Goal: Information Seeking & Learning: Check status

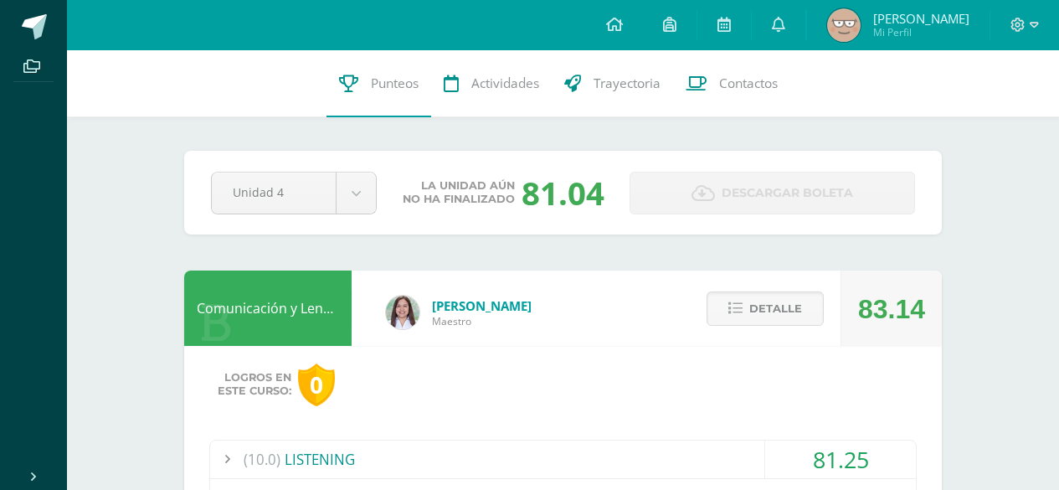
scroll to position [378, 0]
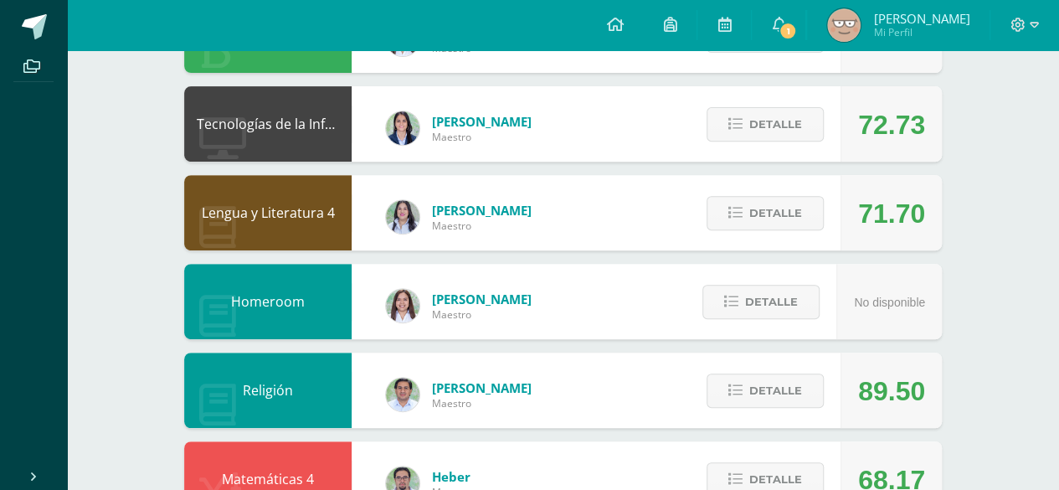
scroll to position [251, 0]
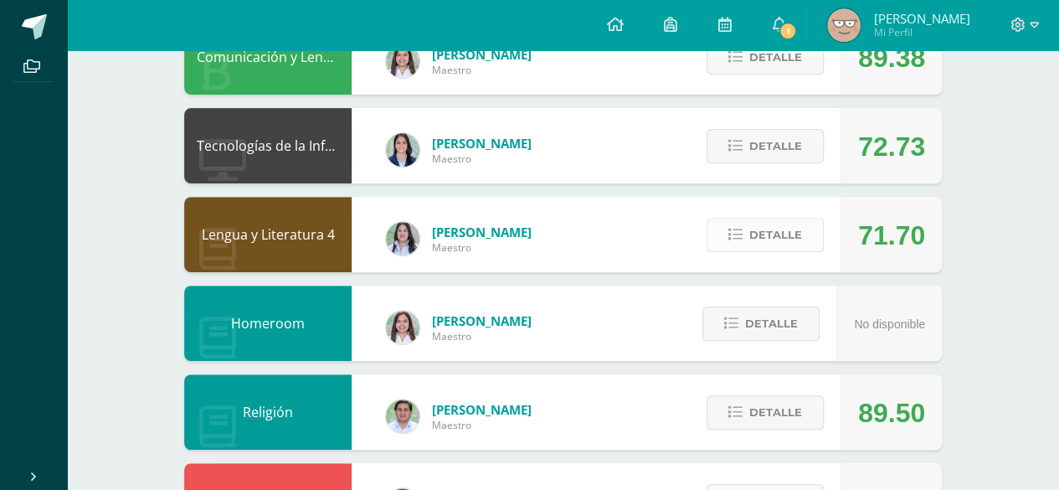
click at [756, 223] on span "Detalle" at bounding box center [775, 234] width 53 height 31
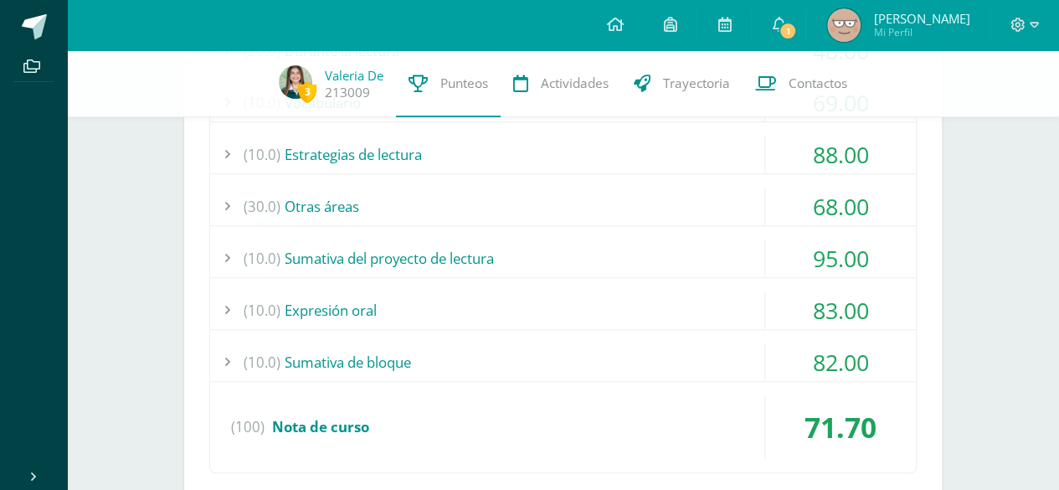
scroll to position [586, 0]
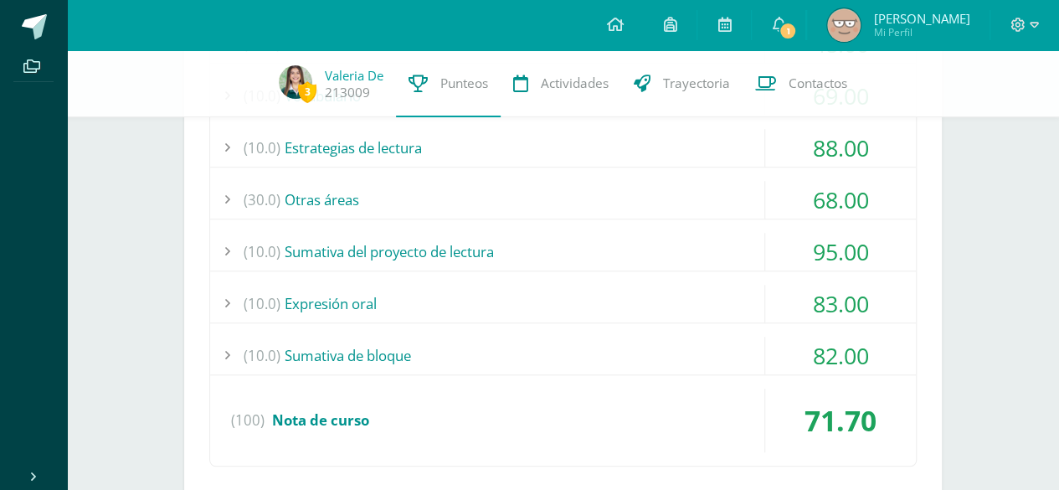
click at [634, 197] on div "(30.0) Otras áreas" at bounding box center [563, 200] width 706 height 38
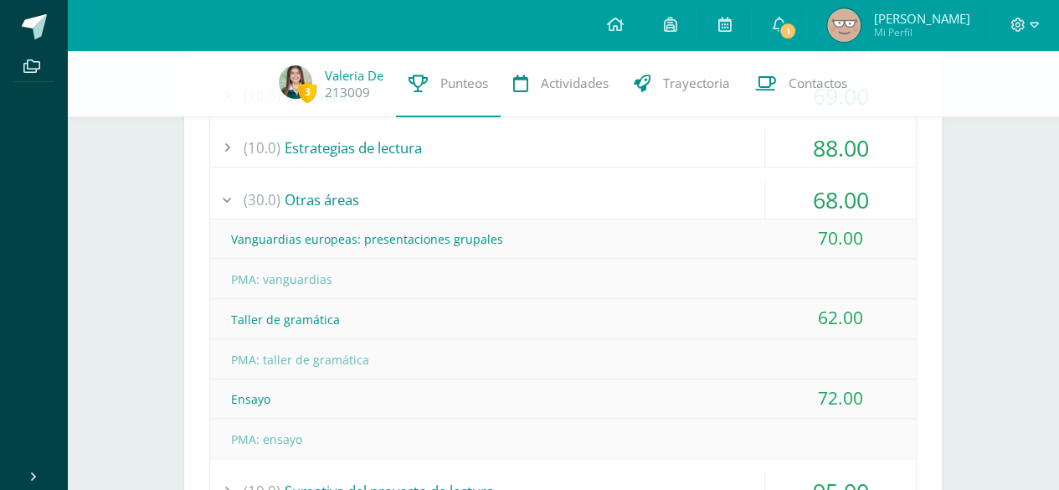
click at [630, 197] on div "(30.0) Otras áreas" at bounding box center [563, 200] width 706 height 38
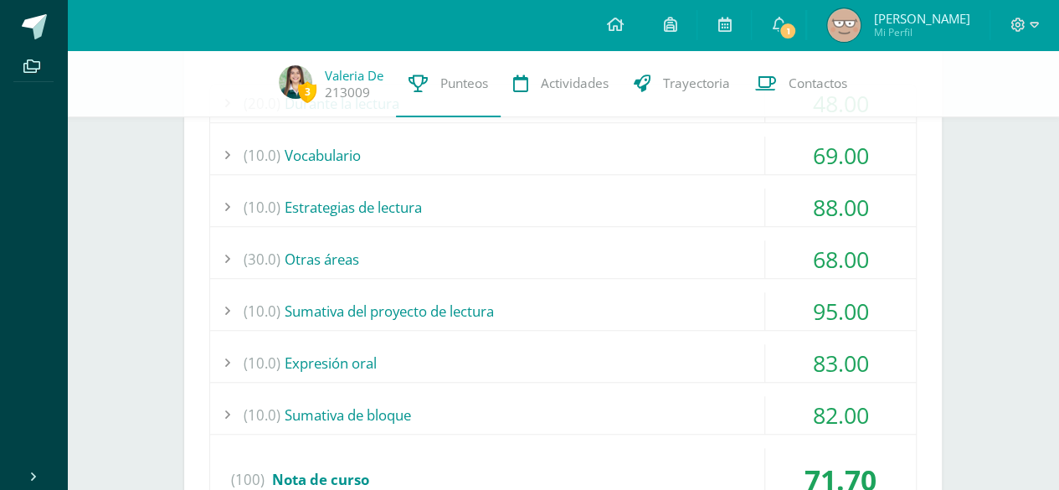
scroll to position [502, 0]
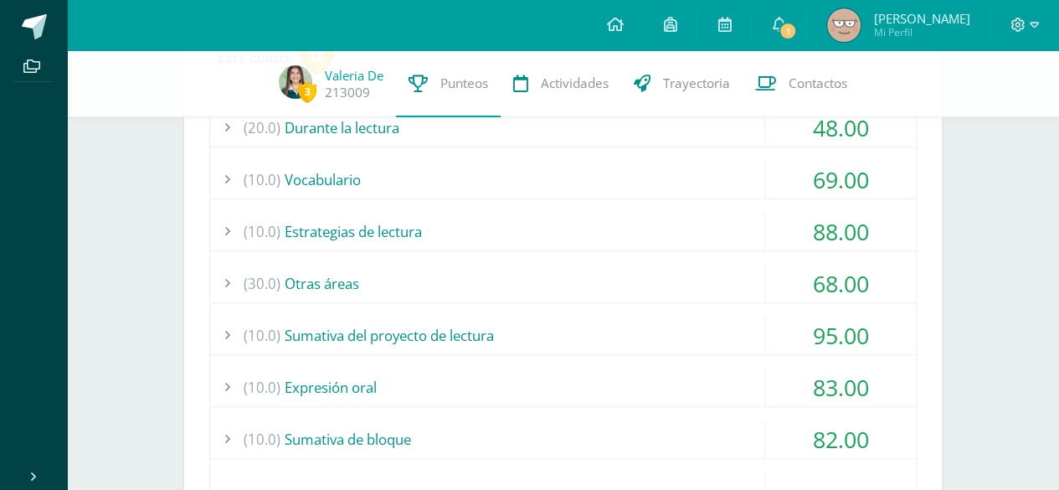
click at [597, 172] on div "(10.0) Vocabulario" at bounding box center [563, 180] width 706 height 38
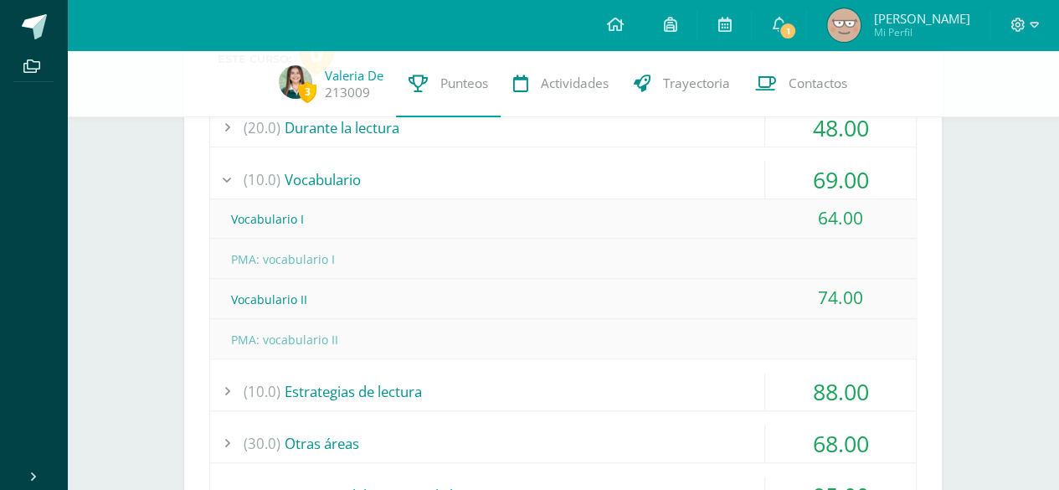
click at [597, 172] on div "(10.0) Vocabulario" at bounding box center [563, 180] width 706 height 38
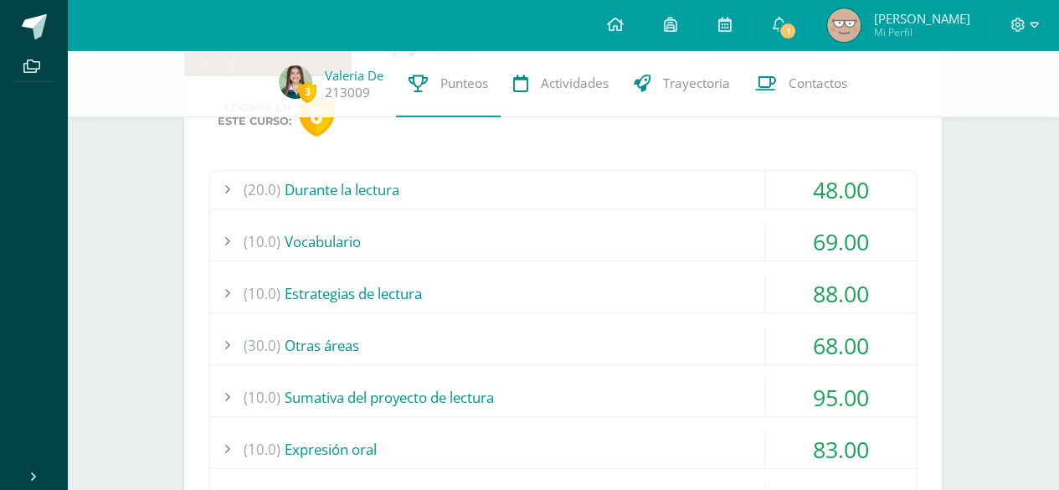
scroll to position [419, 0]
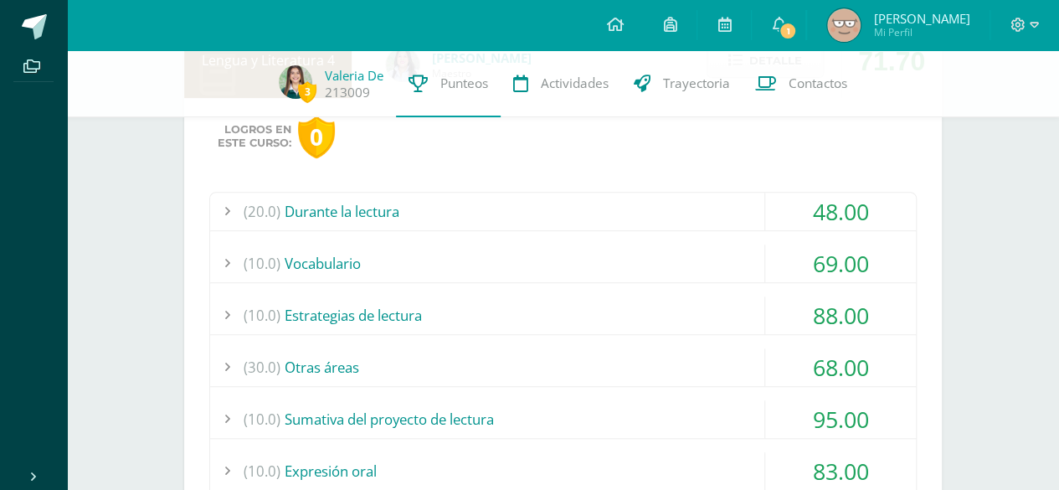
click at [579, 193] on div "(20.0) Durante la lectura" at bounding box center [563, 212] width 706 height 38
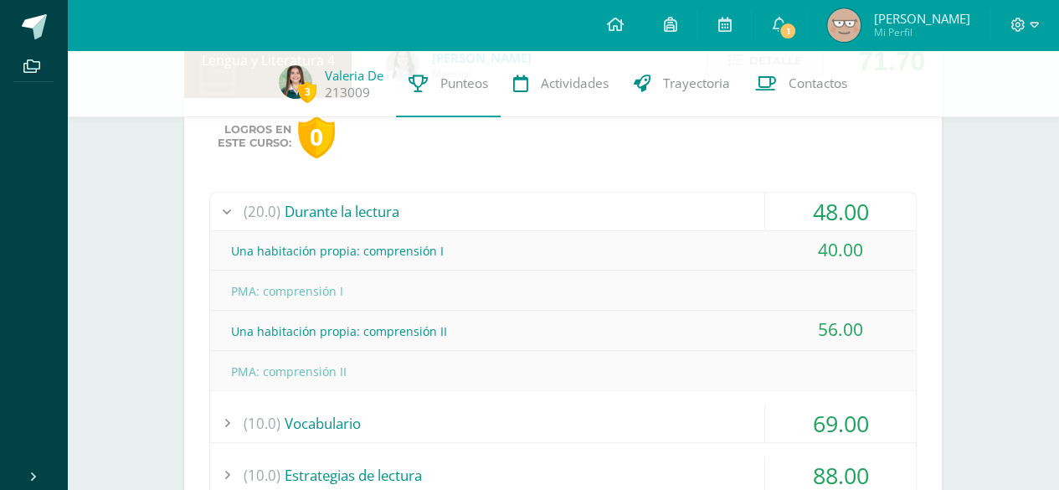
click at [708, 213] on div "(20.0) Durante la lectura" at bounding box center [563, 212] width 706 height 38
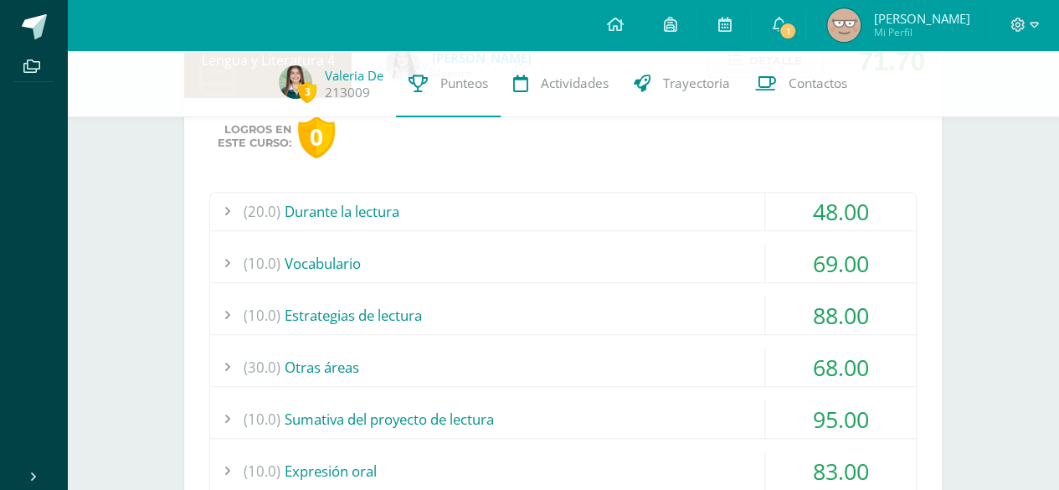
scroll to position [586, 0]
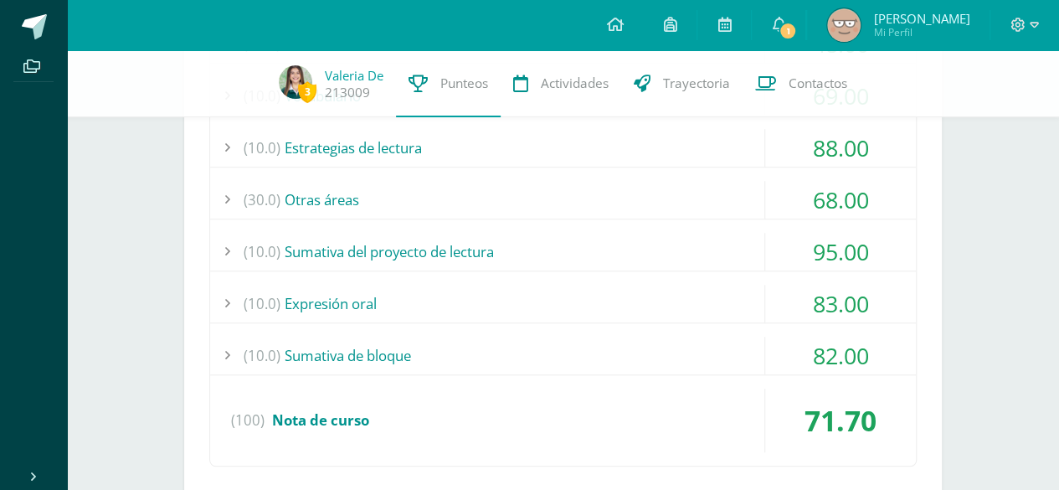
click at [626, 249] on div "(10.0) Sumativa del proyecto de lectura" at bounding box center [563, 252] width 706 height 38
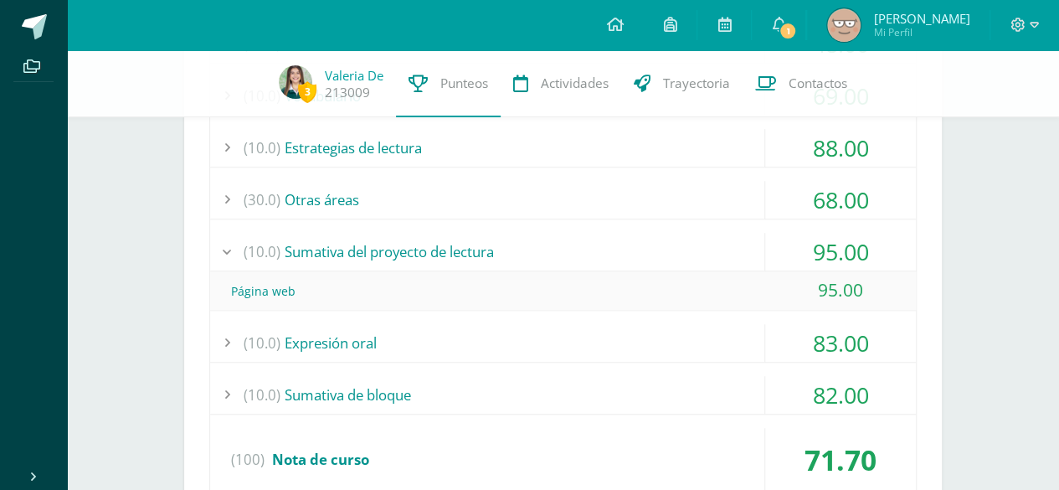
click at [626, 249] on div "(10.0) Sumativa del proyecto de lectura" at bounding box center [563, 252] width 706 height 38
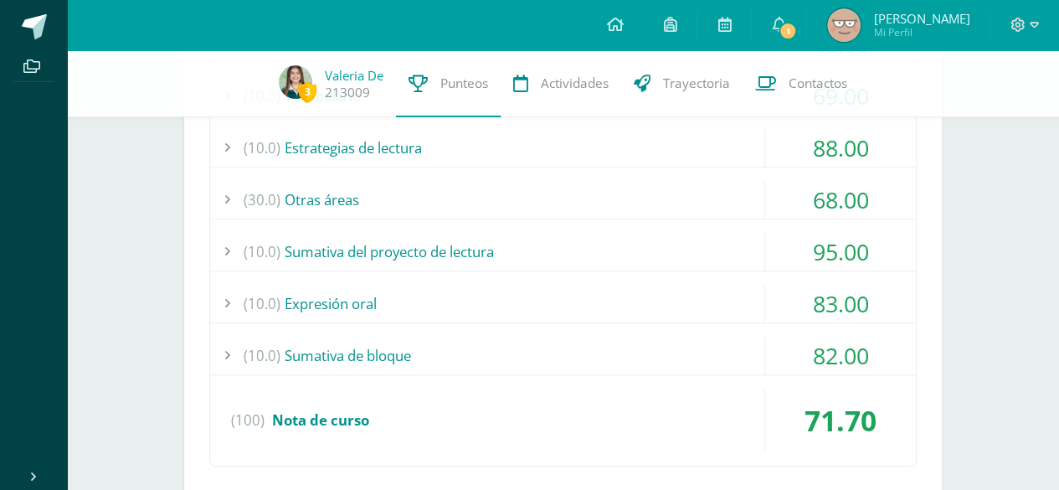
click at [617, 347] on div "(10.0) Sumativa de bloque" at bounding box center [563, 356] width 706 height 38
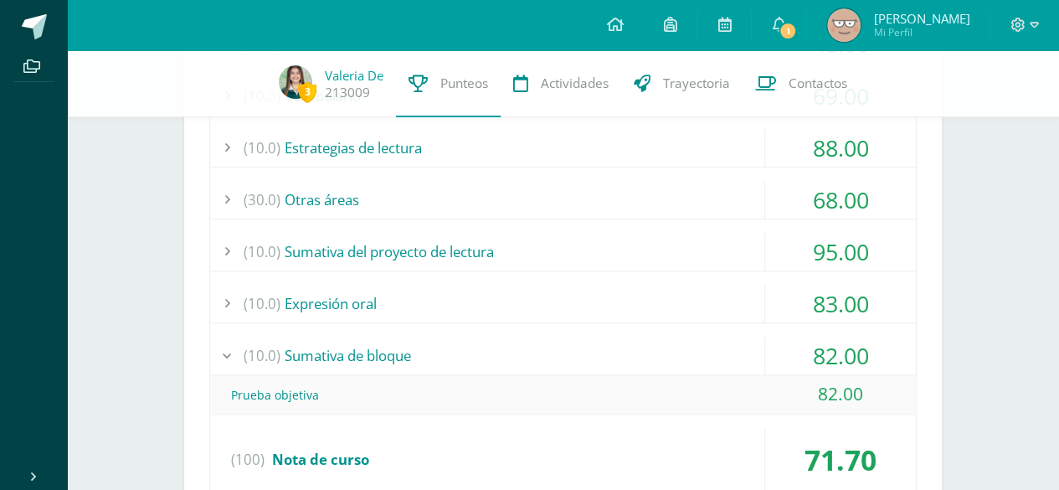
click at [617, 347] on div "(10.0) Sumativa de bloque" at bounding box center [563, 356] width 706 height 38
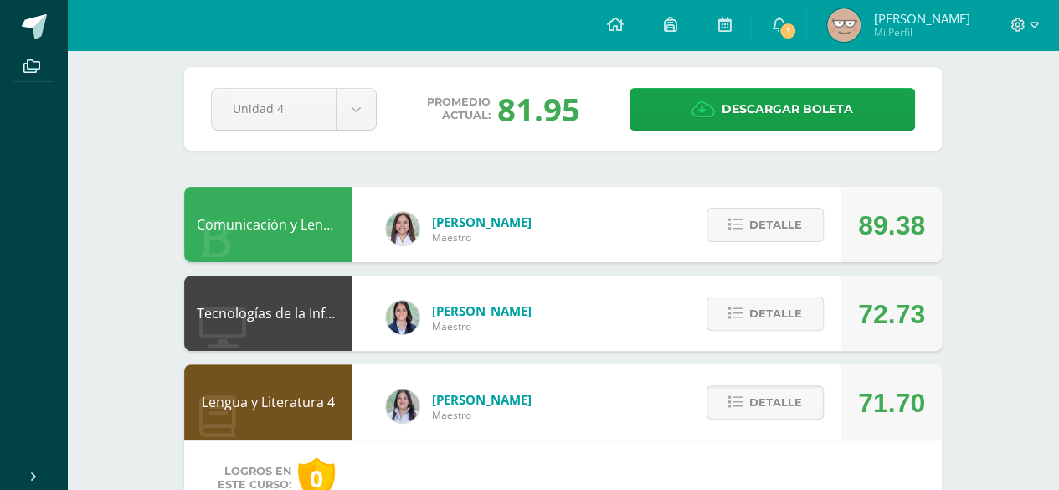
scroll to position [84, 0]
click at [750, 329] on span "Detalle" at bounding box center [775, 313] width 53 height 31
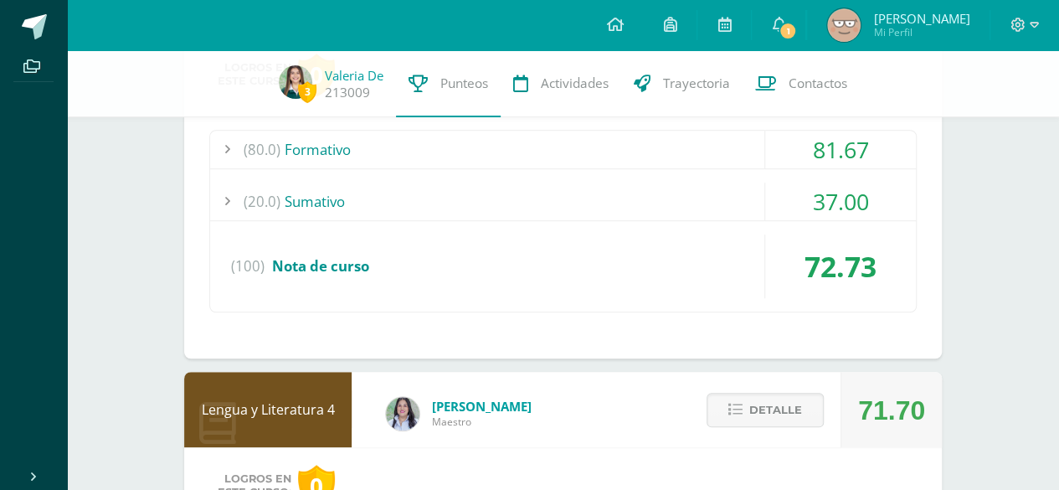
scroll to position [419, 0]
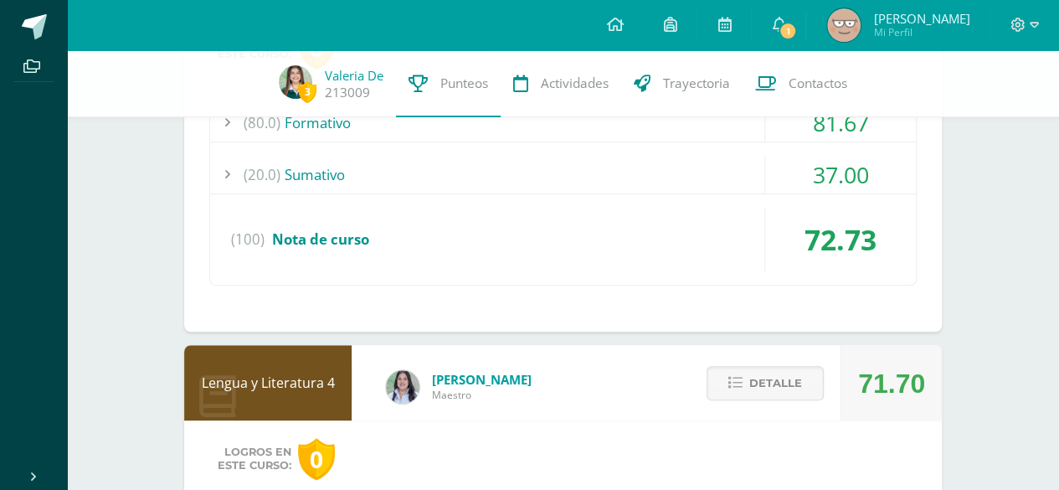
click at [539, 185] on div "(20.0) [GEOGRAPHIC_DATA]" at bounding box center [563, 175] width 706 height 38
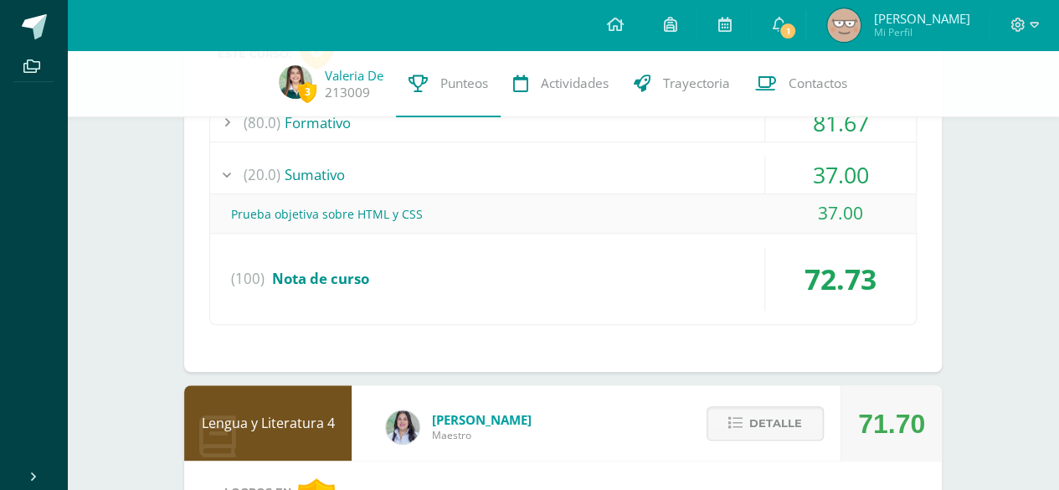
click at [519, 169] on div "(20.0) [GEOGRAPHIC_DATA]" at bounding box center [563, 175] width 706 height 38
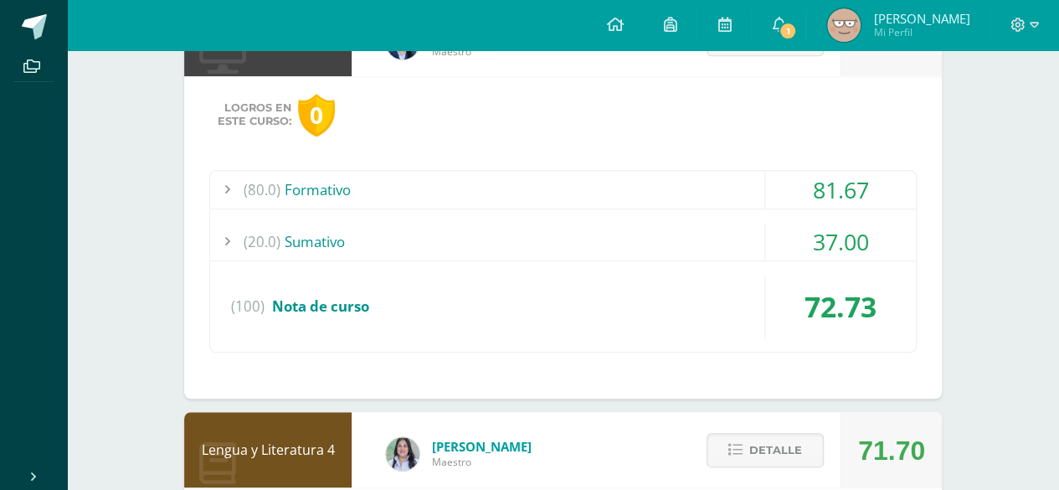
scroll to position [335, 0]
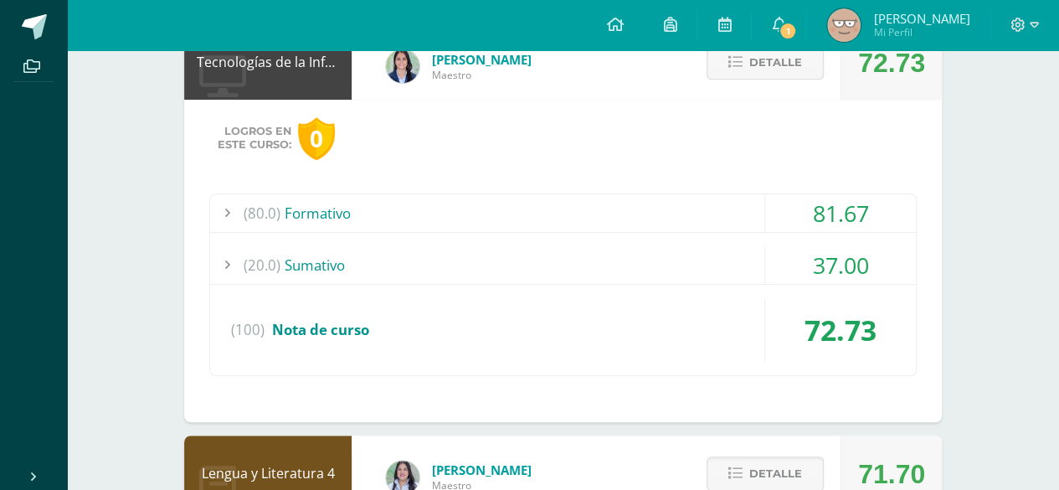
click at [507, 204] on div "(80.0) Formativo" at bounding box center [563, 213] width 706 height 38
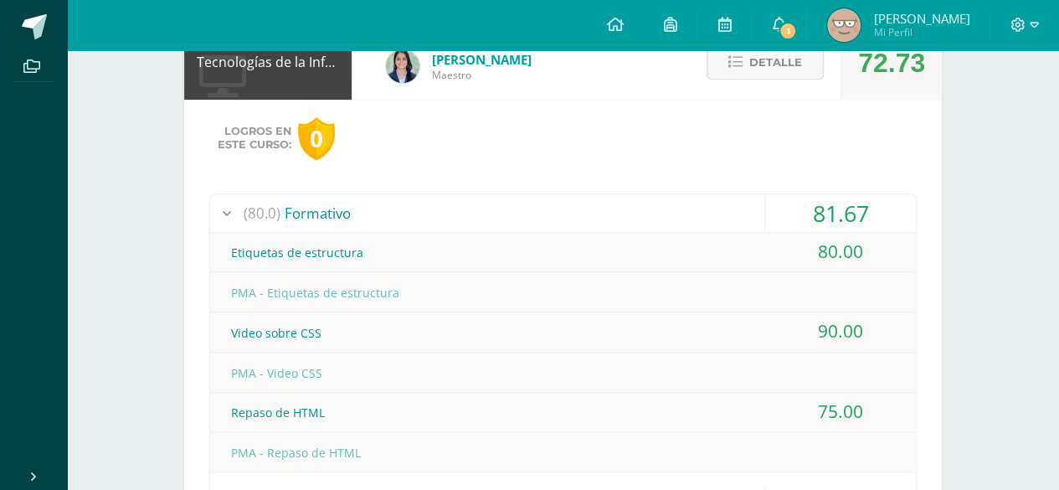
click at [507, 204] on div "(80.0) Formativo" at bounding box center [563, 213] width 706 height 38
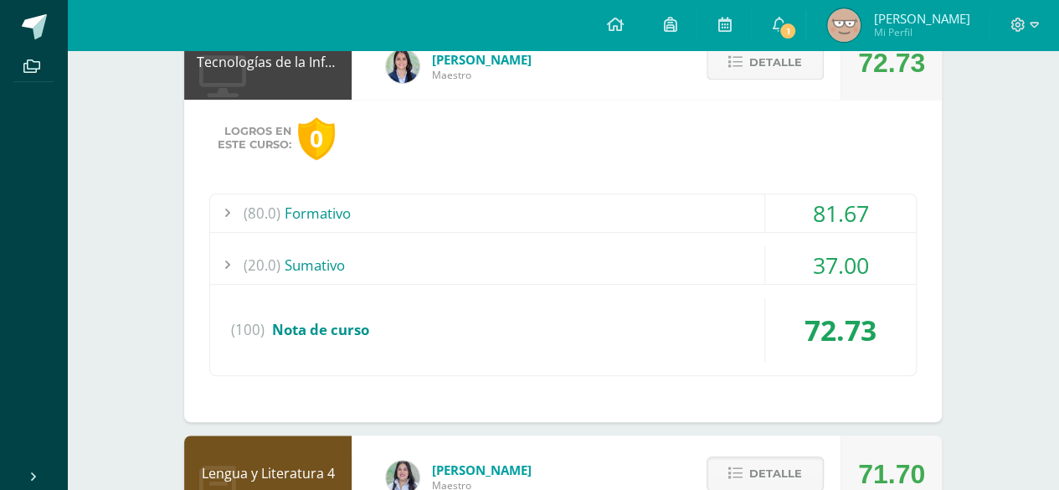
click at [735, 60] on icon at bounding box center [735, 62] width 14 height 14
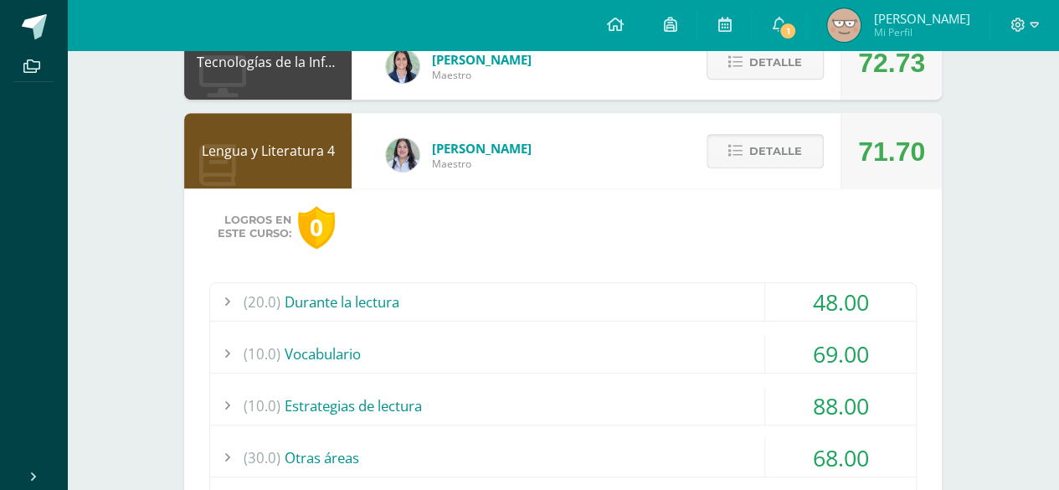
click at [762, 142] on span "Detalle" at bounding box center [775, 151] width 53 height 31
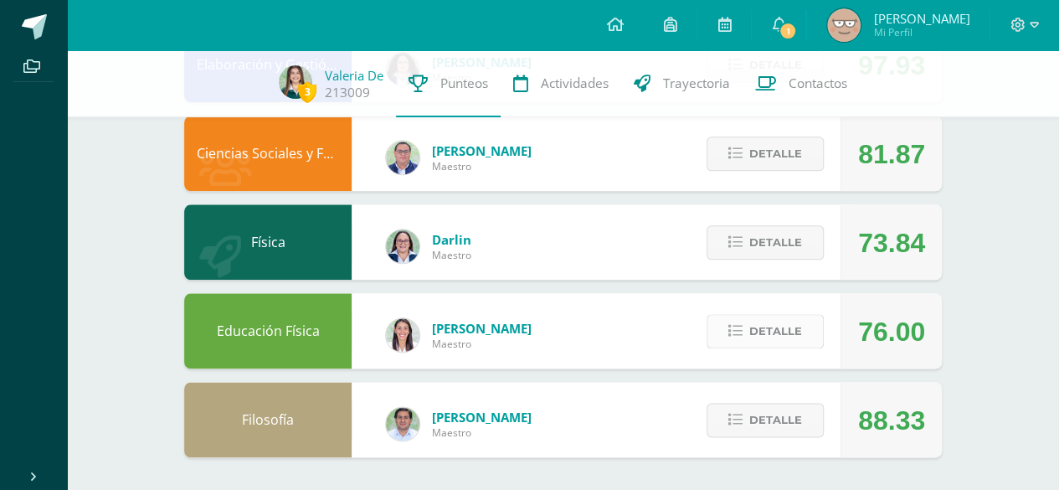
scroll to position [859, 0]
drag, startPoint x: 746, startPoint y: 224, endPoint x: 742, endPoint y: 232, distance: 9.4
click at [745, 225] on div "Detalle" at bounding box center [760, 240] width 159 height 75
click at [739, 238] on icon at bounding box center [735, 241] width 14 height 14
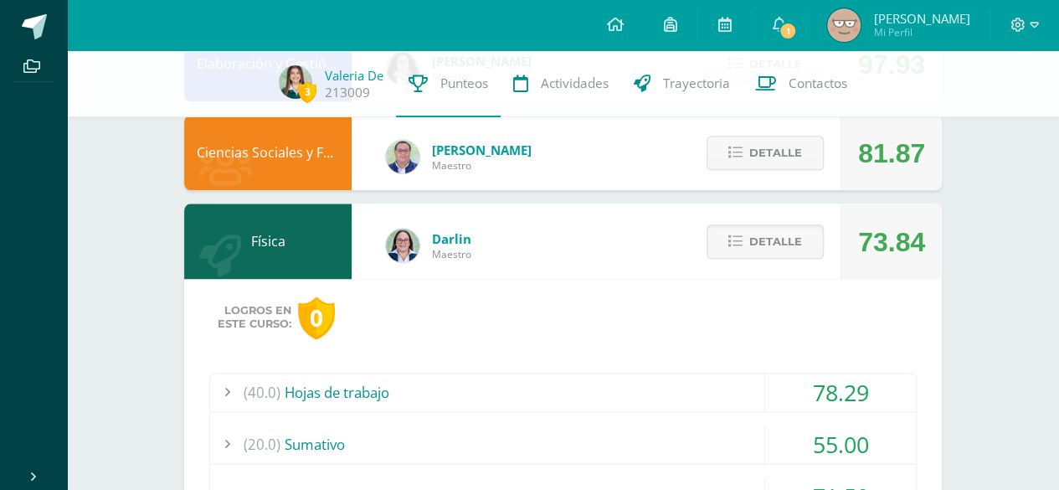
click at [574, 379] on div "(40.0) Hojas de trabajo" at bounding box center [563, 392] width 706 height 38
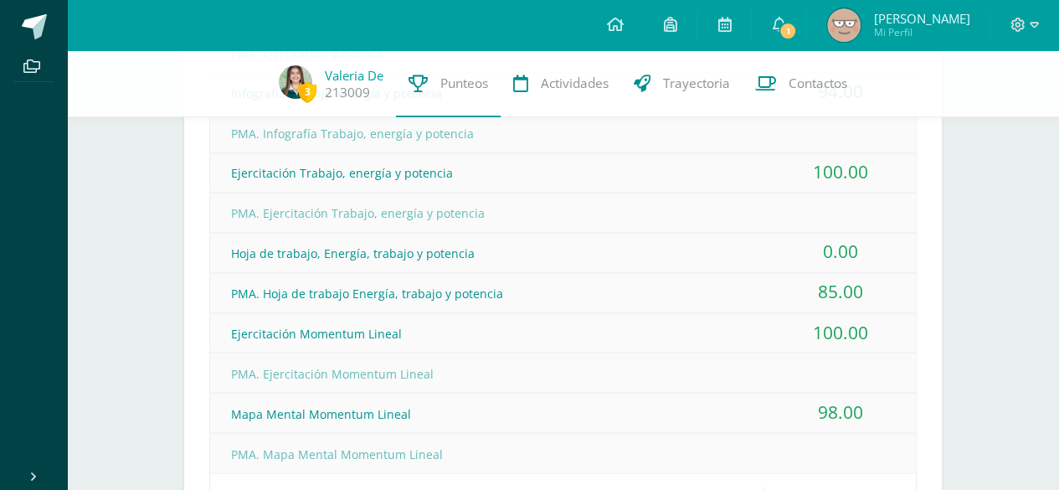
scroll to position [1445, 0]
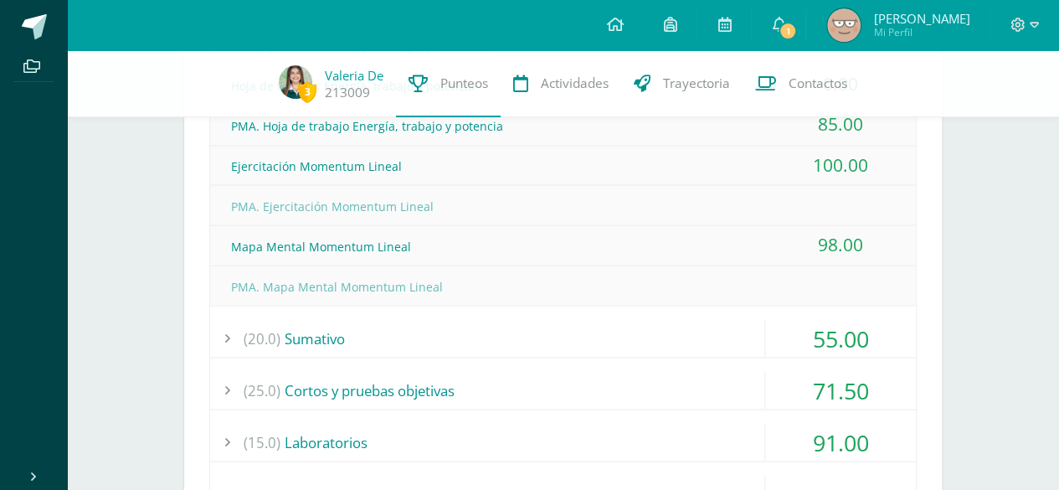
click at [553, 371] on div "(25.0) Cortos y pruebas objetivas" at bounding box center [563, 390] width 706 height 38
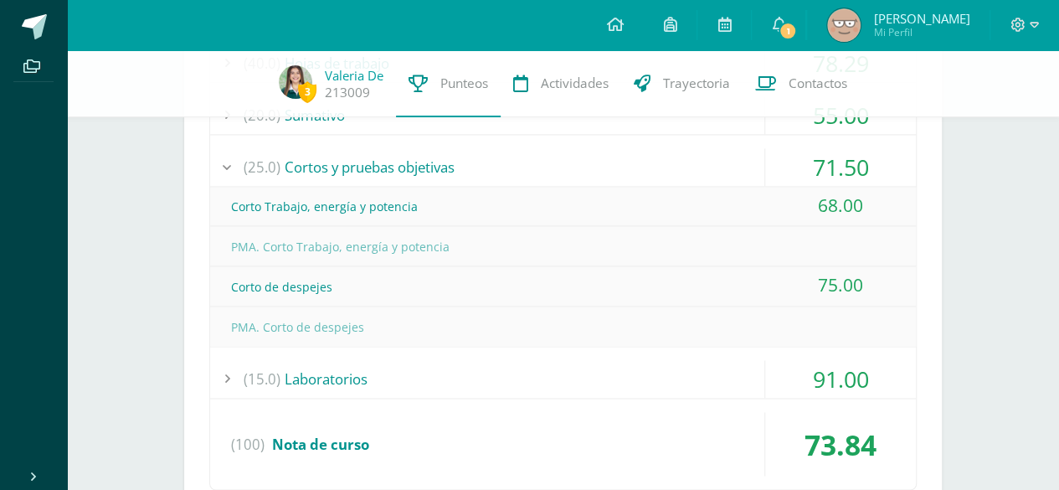
scroll to position [1104, 0]
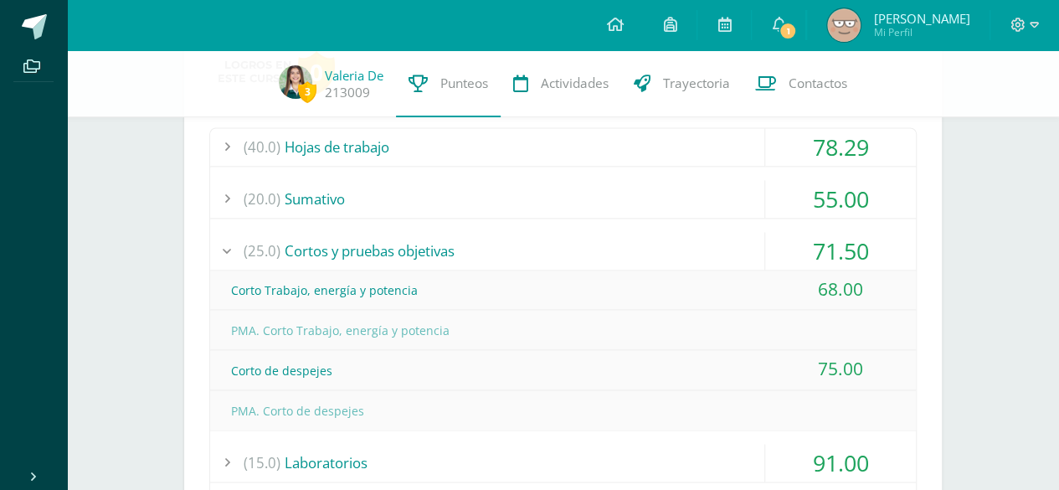
click at [519, 245] on div "(25.0) Cortos y pruebas objetivas" at bounding box center [563, 251] width 706 height 38
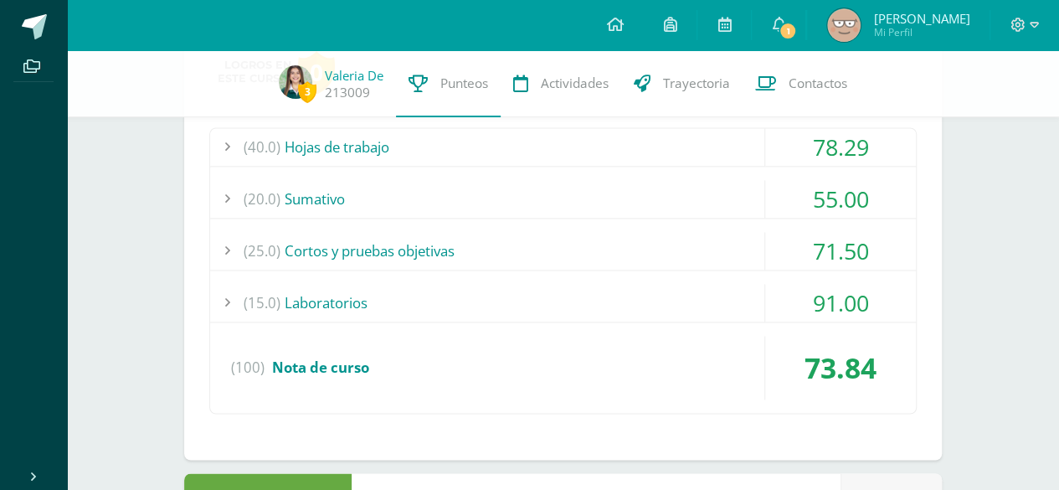
scroll to position [769, 0]
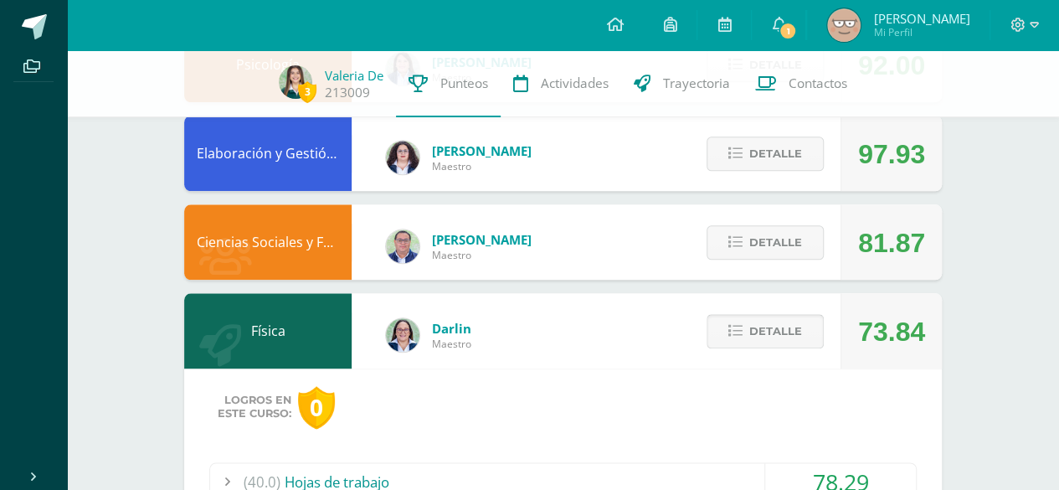
click at [772, 316] on button "Detalle" at bounding box center [765, 331] width 117 height 34
